Goal: Transaction & Acquisition: Subscribe to service/newsletter

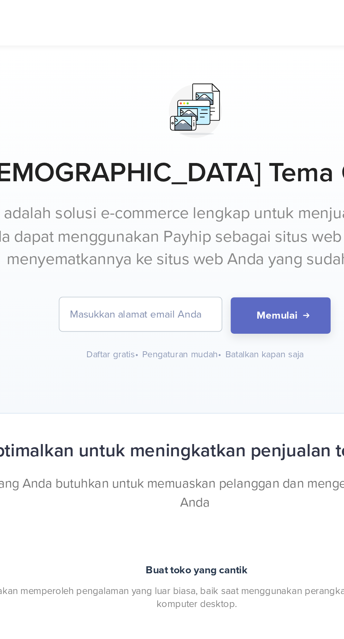
click at [110, 173] on input "email" at bounding box center [143, 170] width 88 height 18
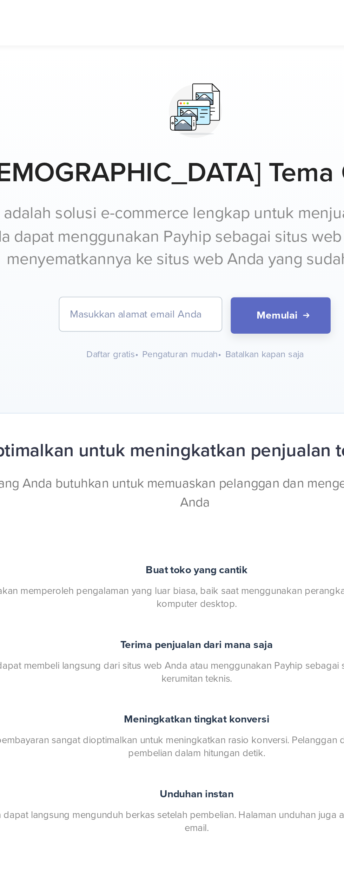
click at [164, 168] on input "email" at bounding box center [143, 170] width 88 height 18
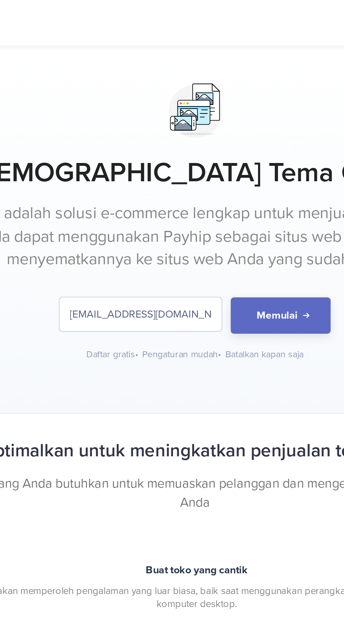
type input "[EMAIL_ADDRESS][DOMAIN_NAME]"
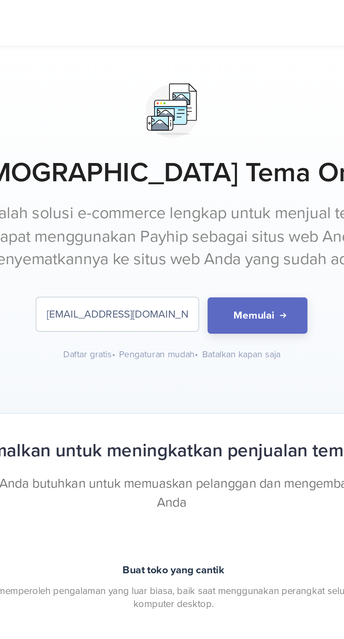
click at [214, 264] on font "Segala yang Anda butuhkan untuk memuaskan pelanggan dan mengembangkan bisnis An…" at bounding box center [172, 266] width 267 height 19
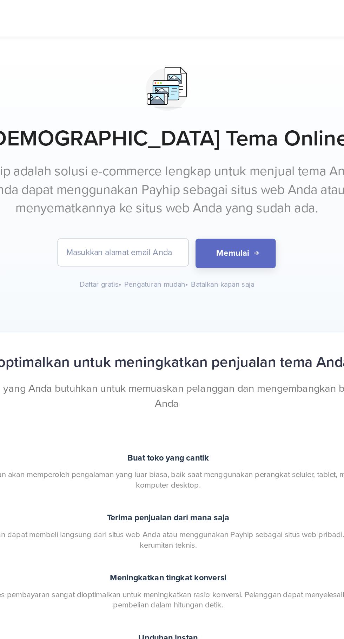
click at [156, 172] on input "email" at bounding box center [143, 170] width 88 height 18
type input "e"
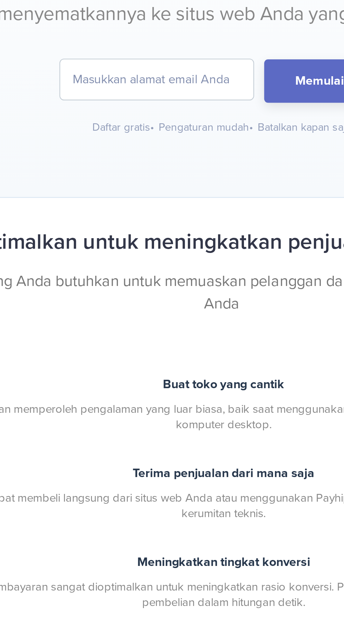
click at [121, 171] on input "email" at bounding box center [143, 170] width 88 height 18
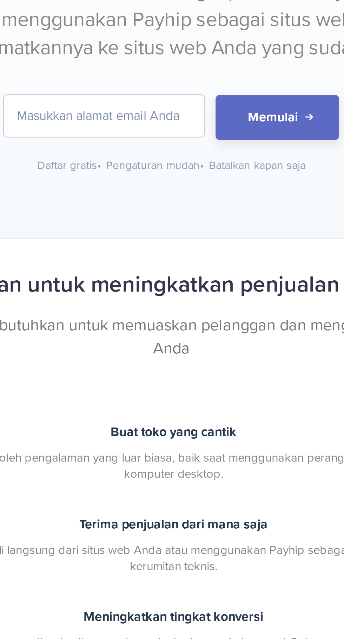
click at [126, 172] on input "email" at bounding box center [143, 170] width 88 height 18
click at [169, 171] on input "[EMAIL_ADDRESS][DOMAIN_NAME]" at bounding box center [143, 170] width 88 height 18
type input "r"
type input "s"
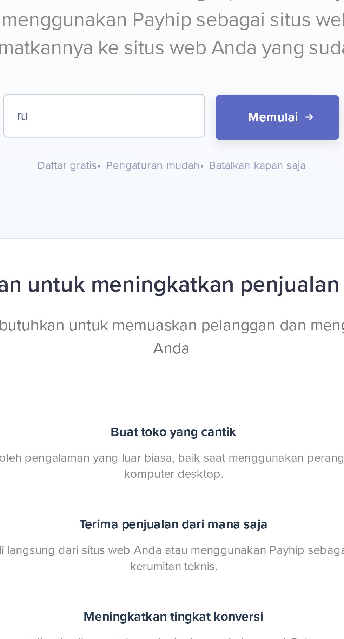
type input "r"
type input "s"
type input "r"
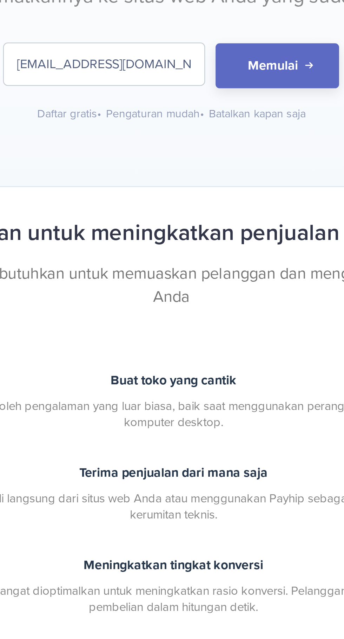
type input "[EMAIL_ADDRESS][DOMAIN_NAME]"
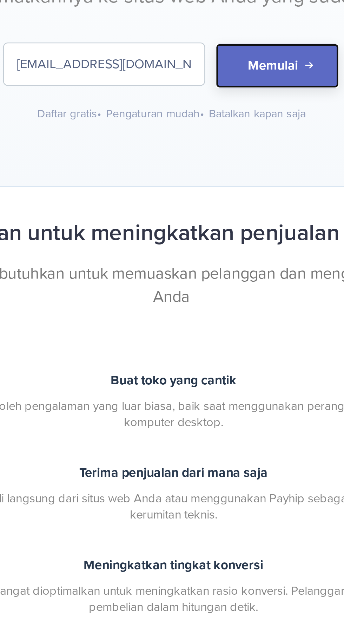
click at [217, 171] on font "Memulai" at bounding box center [216, 170] width 22 height 7
